Goal: Check status

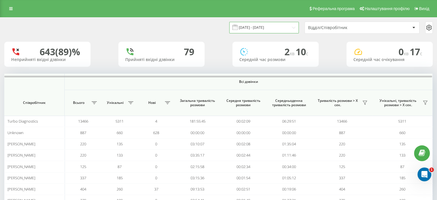
click at [286, 28] on input "21.07.2025 - 21.08.2025" at bounding box center [263, 27] width 69 height 11
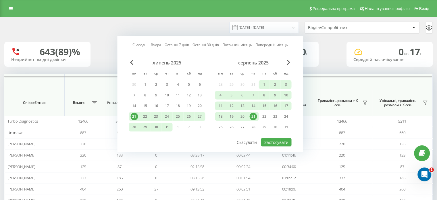
click at [254, 115] on div "21" at bounding box center [252, 116] width 7 height 7
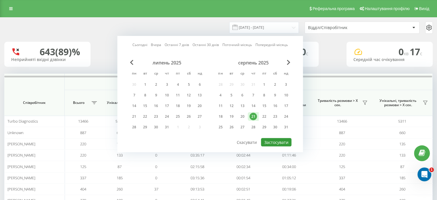
click at [273, 141] on button "Застосувати" at bounding box center [276, 142] width 30 height 8
type input "21.08.2025 - 21.08.2025"
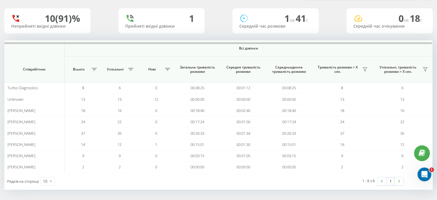
scroll to position [33, 0]
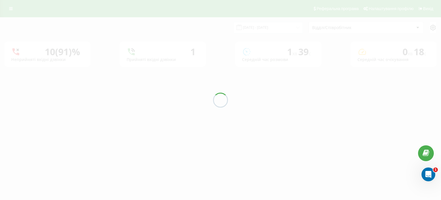
click at [11, 9] on div at bounding box center [220, 100] width 441 height 200
click at [12, 6] on div at bounding box center [220, 100] width 441 height 200
click at [356, 57] on div at bounding box center [220, 100] width 441 height 200
click at [237, 88] on div at bounding box center [220, 100] width 441 height 200
